Goal: Check status: Check status

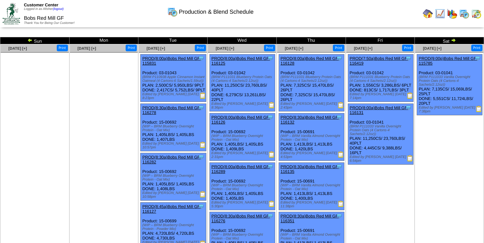
scroll to position [856, 0]
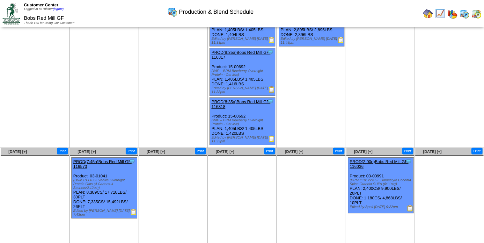
click at [409, 205] on img at bounding box center [410, 208] width 6 height 6
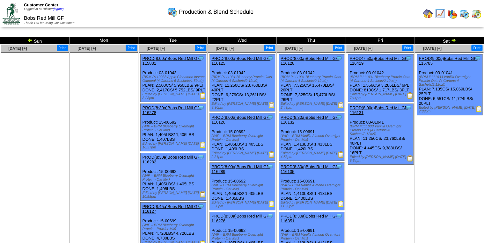
click at [454, 41] on img at bounding box center [453, 40] width 5 height 5
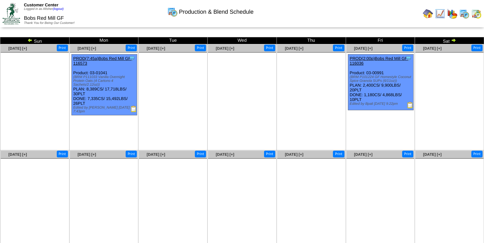
click at [454, 43] on link at bounding box center [453, 41] width 6 height 5
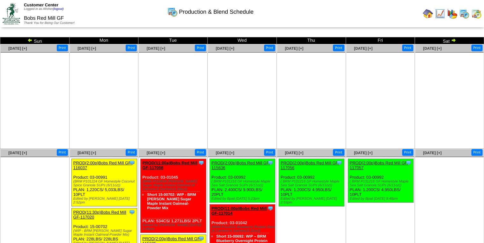
drag, startPoint x: 31, startPoint y: 40, endPoint x: 40, endPoint y: 41, distance: 8.7
click at [31, 40] on img at bounding box center [29, 40] width 5 height 5
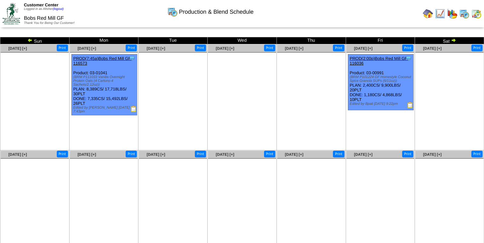
click at [410, 104] on img at bounding box center [410, 105] width 6 height 6
